Goal: Use online tool/utility: Utilize a website feature to perform a specific function

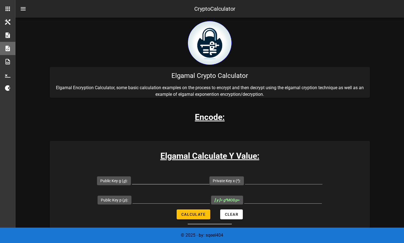
scroll to position [55, 0]
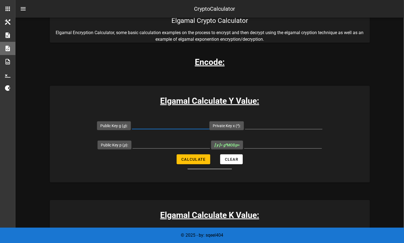
click at [176, 122] on input "Public Key g ( g ):" at bounding box center [170, 124] width 77 height 9
click at [154, 123] on input "Public Key g ( g ):" at bounding box center [170, 124] width 77 height 9
click at [173, 140] on input "Public Key p ( p ):" at bounding box center [170, 144] width 77 height 9
paste input "2147509417"
type input "2147509417"
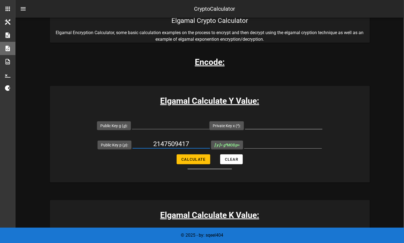
click at [272, 123] on input "Private Key x ( x ):" at bounding box center [283, 124] width 77 height 9
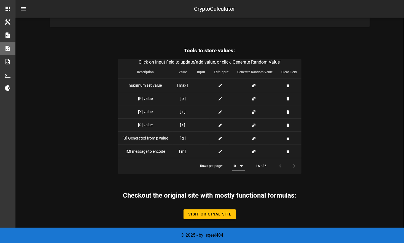
scroll to position [1350, 0]
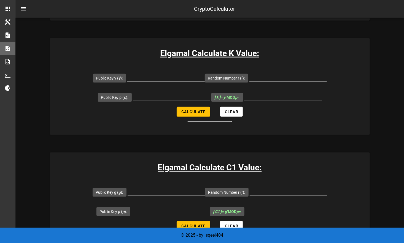
scroll to position [275, 0]
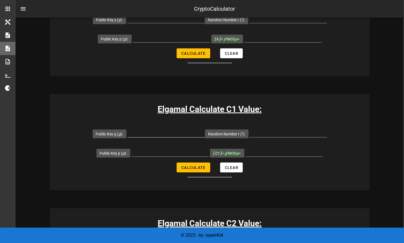
click at [165, 137] on div at bounding box center [165, 133] width 77 height 9
click at [165, 145] on div at bounding box center [169, 154] width 77 height 18
click at [166, 150] on input "Public Key p ( p ):" at bounding box center [169, 152] width 77 height 9
click at [260, 137] on input "Random Number r ( r ):" at bounding box center [287, 133] width 77 height 9
click at [162, 154] on input "Public Key p ( p ):" at bounding box center [169, 152] width 77 height 9
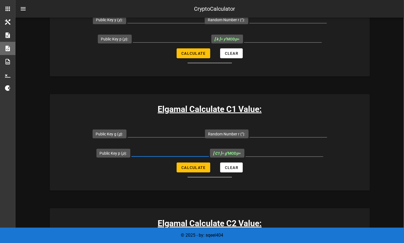
drag, startPoint x: 264, startPoint y: 96, endPoint x: 263, endPoint y: 92, distance: 3.9
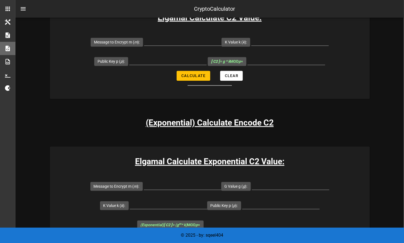
scroll to position [468, 0]
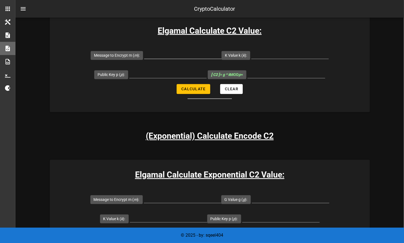
click at [191, 54] on input "Message to Encrypt m ( m ):" at bounding box center [182, 54] width 77 height 9
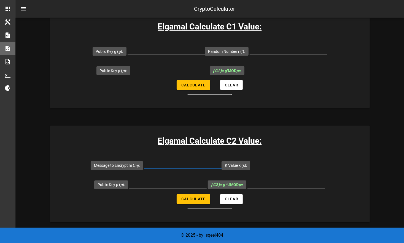
scroll to position [358, 0]
